Goal: Transaction & Acquisition: Subscribe to service/newsletter

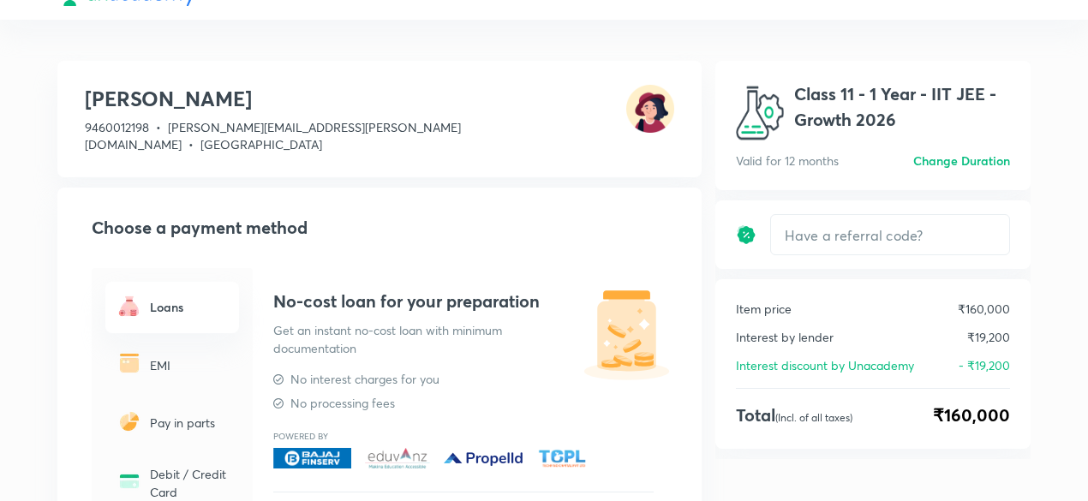
scroll to position [27, 0]
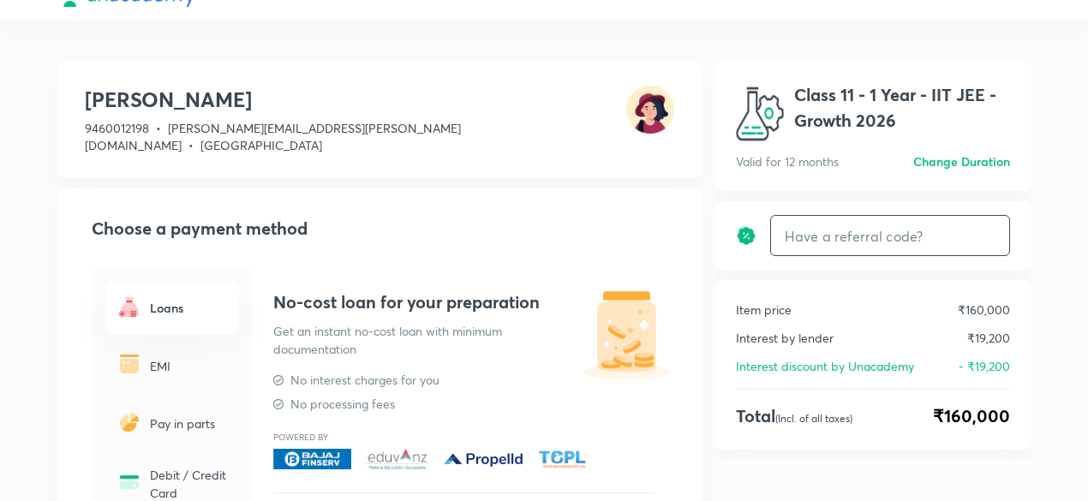
click at [854, 236] on input "text" at bounding box center [890, 236] width 238 height 40
type input "unacademy"
click at [980, 233] on h6 "Apply" at bounding box center [979, 236] width 34 height 18
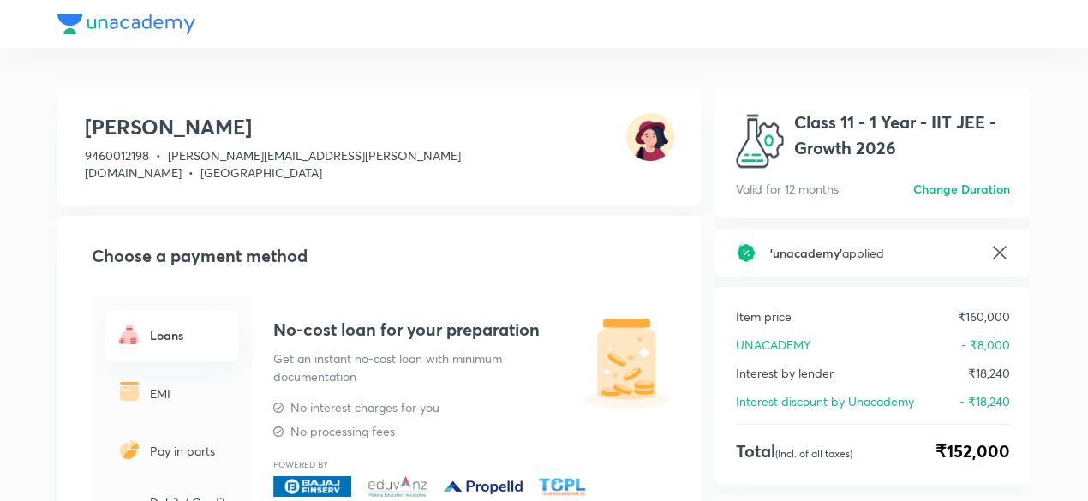
click at [1010, 249] on icon at bounding box center [1000, 253] width 21 height 21
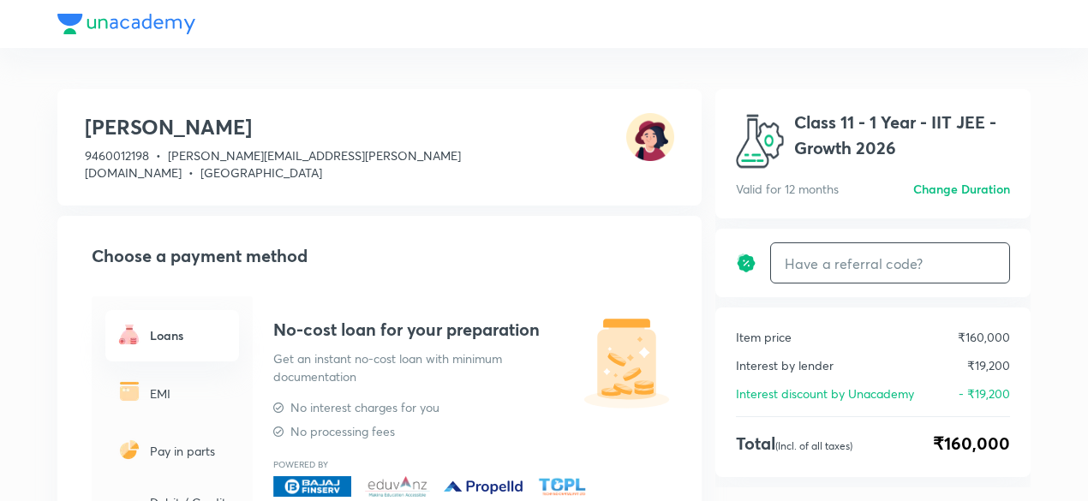
click at [941, 258] on input "text" at bounding box center [890, 263] width 238 height 40
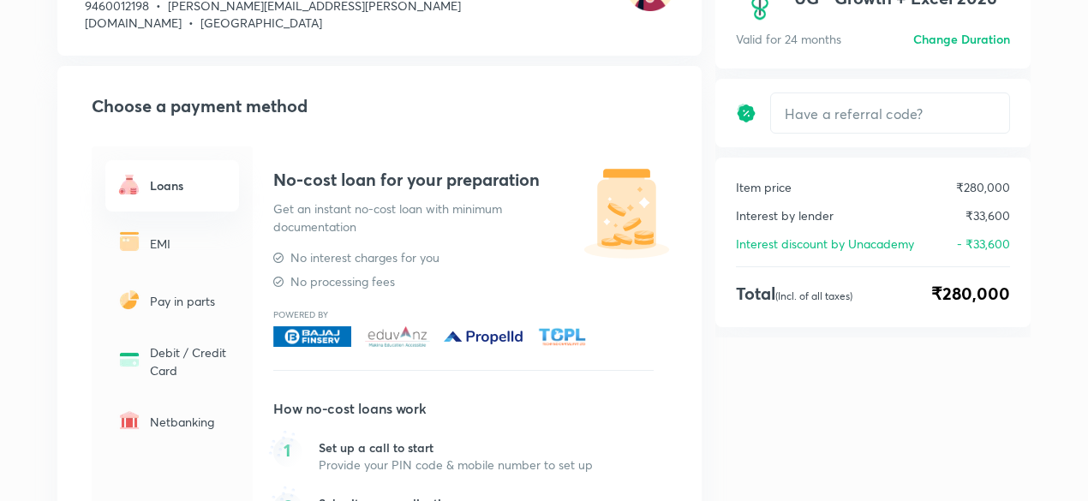
scroll to position [151, 0]
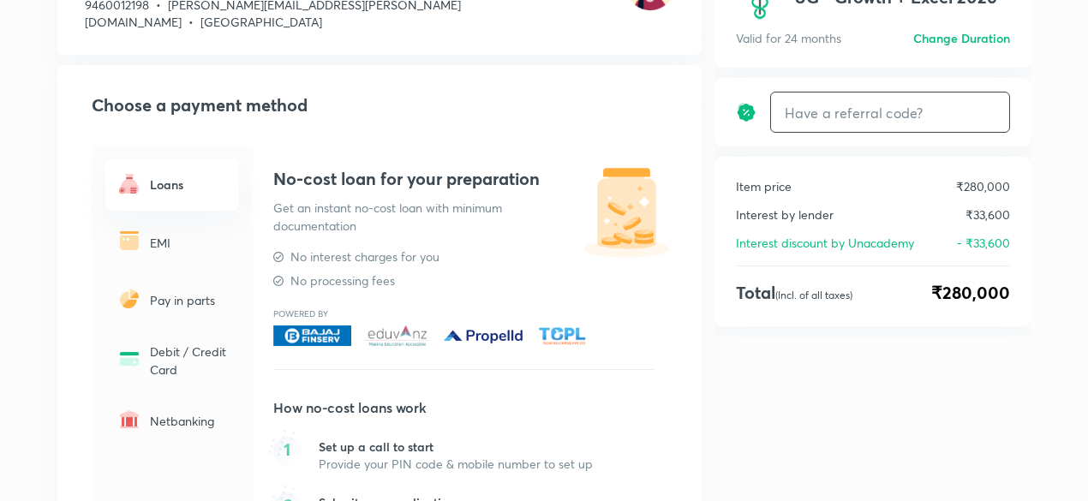
click at [852, 118] on input "text" at bounding box center [890, 113] width 238 height 40
type input "unacademy"
